Goal: Task Accomplishment & Management: Manage account settings

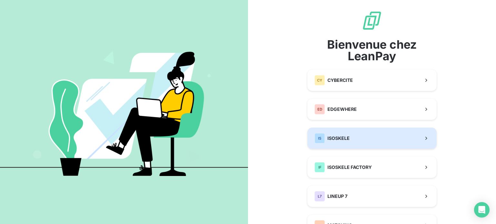
click at [352, 137] on button "IS ISOSKELE" at bounding box center [371, 138] width 129 height 21
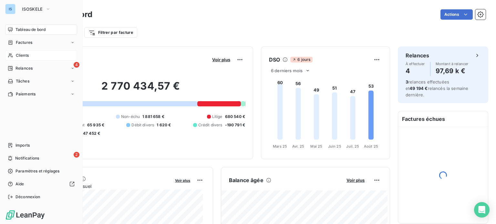
click at [23, 55] on span "Clients" at bounding box center [22, 56] width 13 height 6
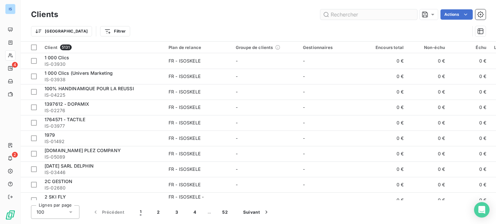
click at [358, 12] on input "text" at bounding box center [368, 14] width 97 height 10
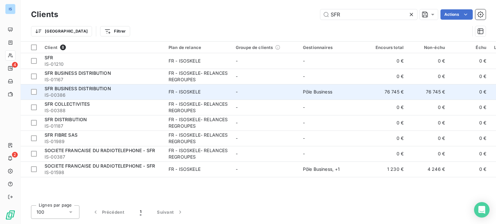
type input "SFR"
click at [121, 89] on div "SFR BUSINESS DISTRIBUTION" at bounding box center [103, 89] width 116 height 6
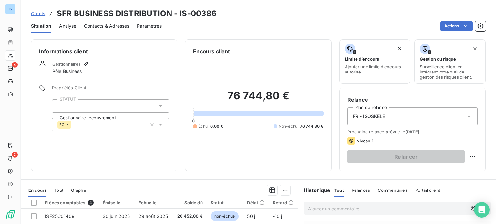
scroll to position [116, 0]
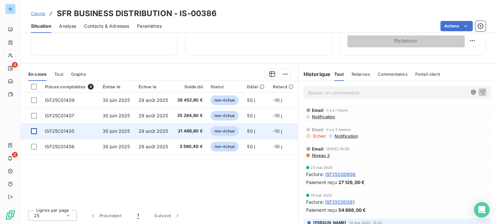
click at [35, 130] on div at bounding box center [34, 131] width 6 height 6
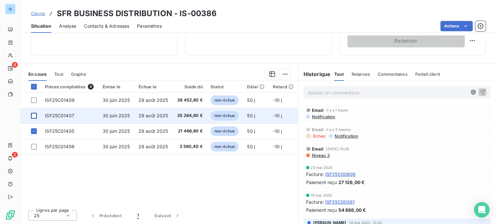
click at [35, 116] on div at bounding box center [34, 116] width 6 height 6
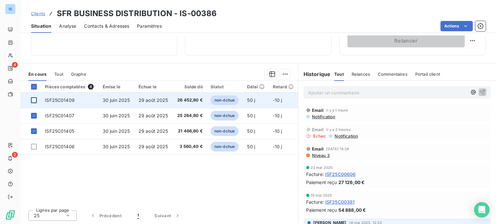
click at [36, 99] on div at bounding box center [34, 100] width 6 height 6
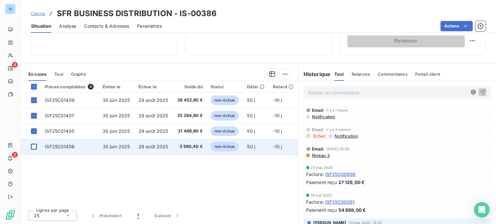
click at [31, 146] on div at bounding box center [34, 147] width 6 height 6
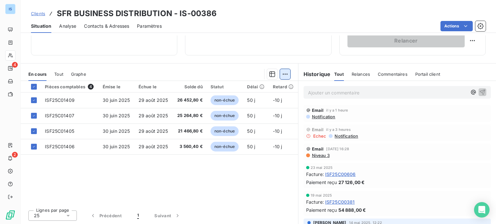
click at [282, 74] on html "IS 4 2 Clients SFR BUSINESS DISTRIBUTION - IS-00386 Situation Analyse Contacts …" at bounding box center [248, 112] width 496 height 224
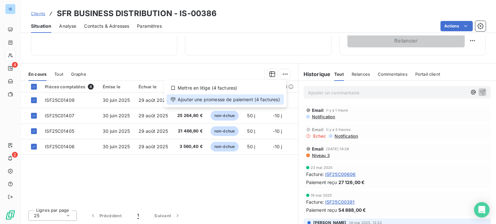
click at [267, 100] on div "Ajouter une promesse de paiement (4 factures)" at bounding box center [225, 100] width 117 height 10
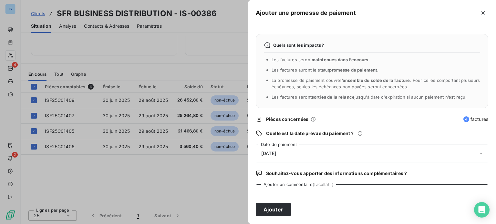
click at [342, 192] on textarea "Ajouter un commentaire (facultatif)" at bounding box center [372, 197] width 232 height 25
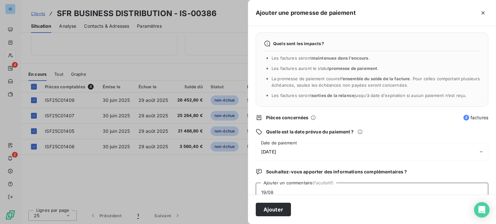
paste textarea "Comptabilisée & validée pour régularisation fin août"
type textarea "19/08 Comptabilisée & validée pour régularisation fin août"
click at [467, 150] on div "[DATE]" at bounding box center [372, 152] width 232 height 18
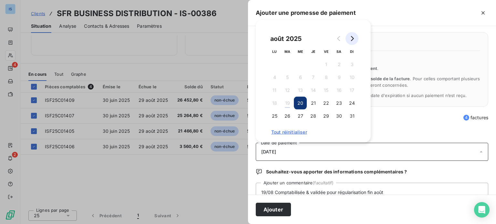
click at [352, 38] on icon "Go to next month" at bounding box center [351, 38] width 5 height 5
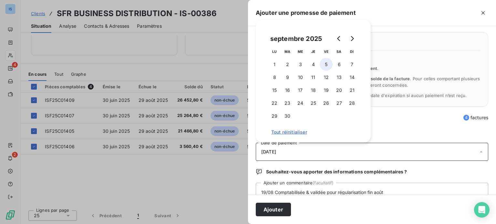
click at [324, 65] on button "5" at bounding box center [326, 64] width 13 height 13
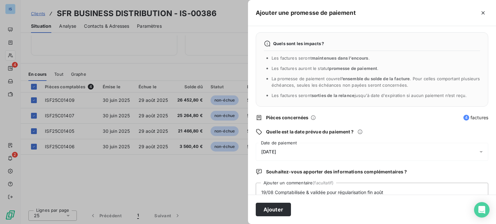
click at [390, 124] on div "Quels sont les impacts ? Les factures seront maintenues dans l’encours . Les fa…" at bounding box center [372, 110] width 248 height 169
click at [281, 207] on button "Ajouter" at bounding box center [273, 210] width 35 height 14
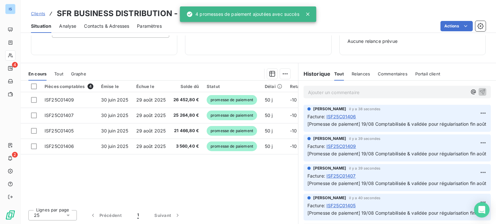
scroll to position [93, 0]
